Goal: Obtain resource: Download file/media

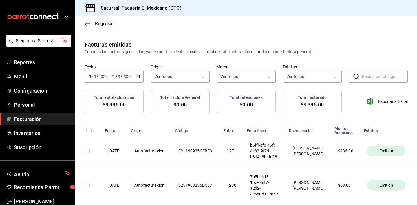
click at [45, 116] on span "Facturación" at bounding box center [42, 119] width 56 height 8
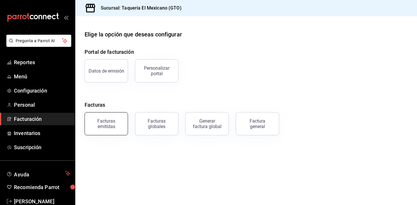
click at [103, 133] on button "Facturas emitidas" at bounding box center [105, 123] width 43 height 23
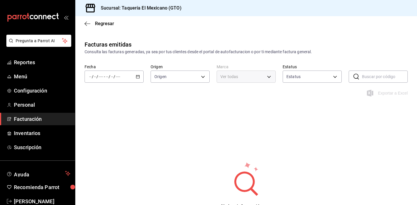
type input "ORDER_INVOICE,GENERAL_INVOICE"
type input "ACTIVE,PENDING_CANCELLATION,CANCELLED,PRE_CANCELLED"
type input "50c3a26e-f452-4de6-9f1d-551e670b8464"
click at [124, 79] on div "/ / - / /" at bounding box center [113, 77] width 59 height 12
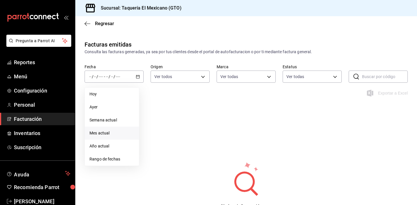
click at [118, 135] on span "Mes actual" at bounding box center [111, 133] width 45 height 6
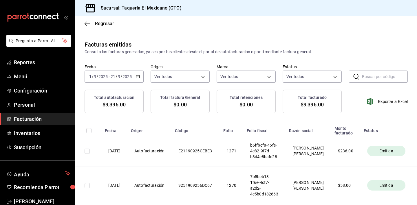
scroll to position [21, 0]
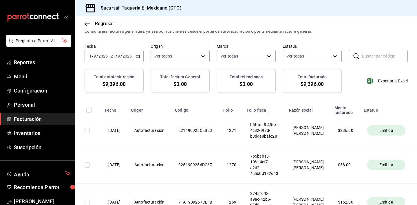
click at [393, 85] on div "Exportar a Excel" at bounding box center [377, 81] width 59 height 24
click at [394, 82] on span "Exportar a Excel" at bounding box center [388, 81] width 40 height 7
